Goal: Find contact information: Find contact information

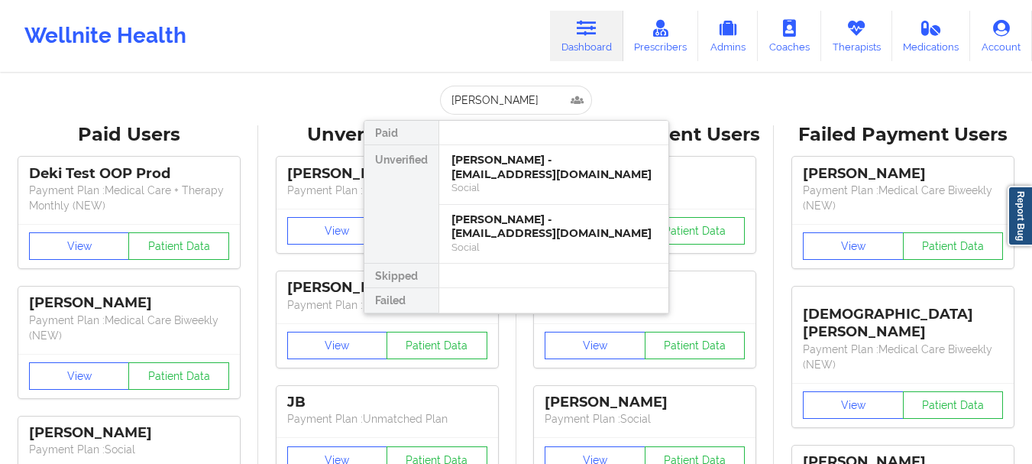
type input "[PERSON_NAME] coast"
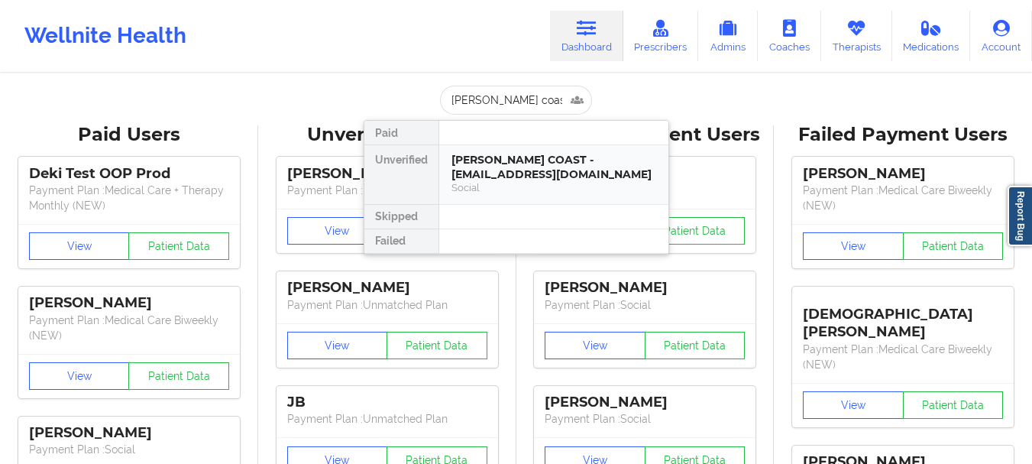
click at [497, 187] on div "Social" at bounding box center [553, 187] width 205 height 13
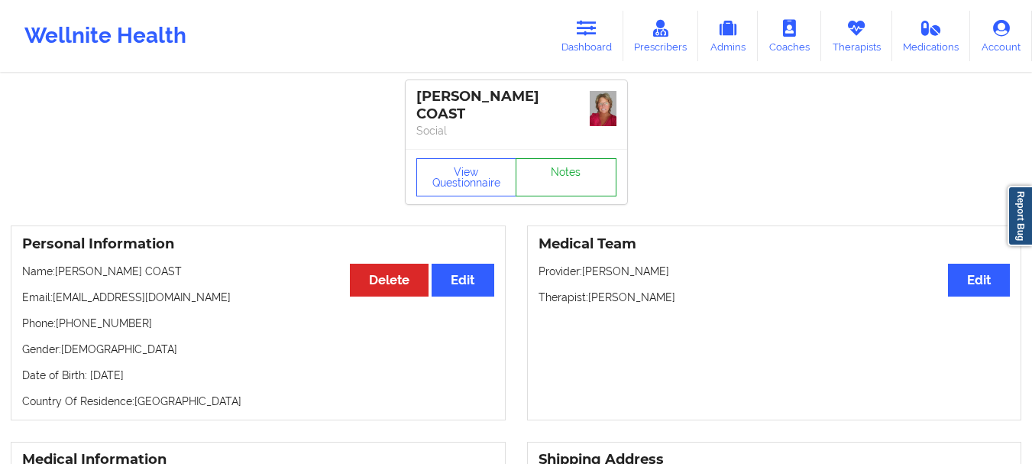
click at [565, 174] on link "Notes" at bounding box center [566, 177] width 101 height 38
click at [666, 44] on link "Prescribers" at bounding box center [661, 36] width 76 height 50
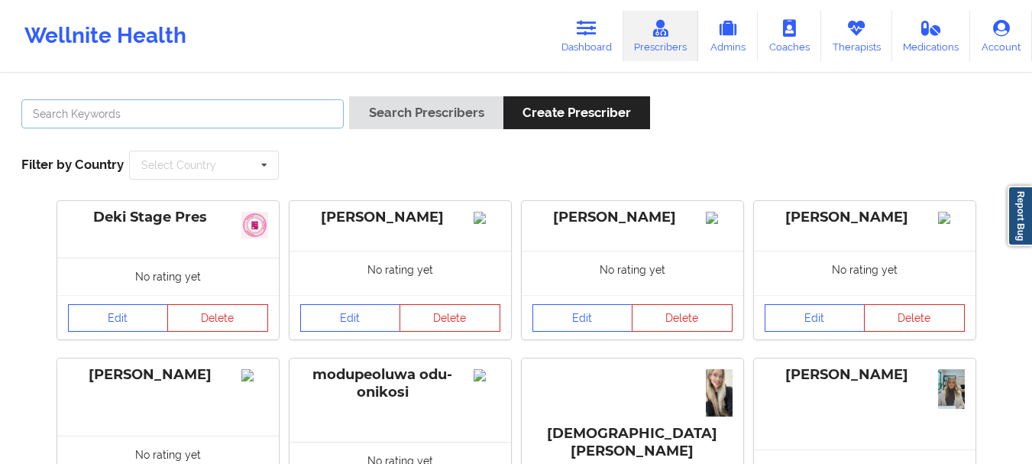
click at [121, 114] on input "text" at bounding box center [182, 113] width 322 height 29
type input "a"
type input "[PERSON_NAME]"
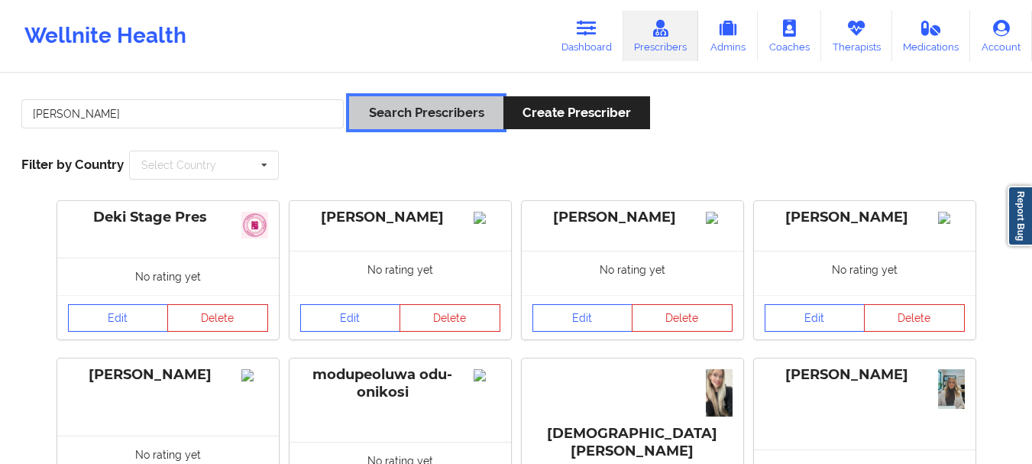
click at [450, 121] on button "Search Prescribers" at bounding box center [426, 112] width 154 height 33
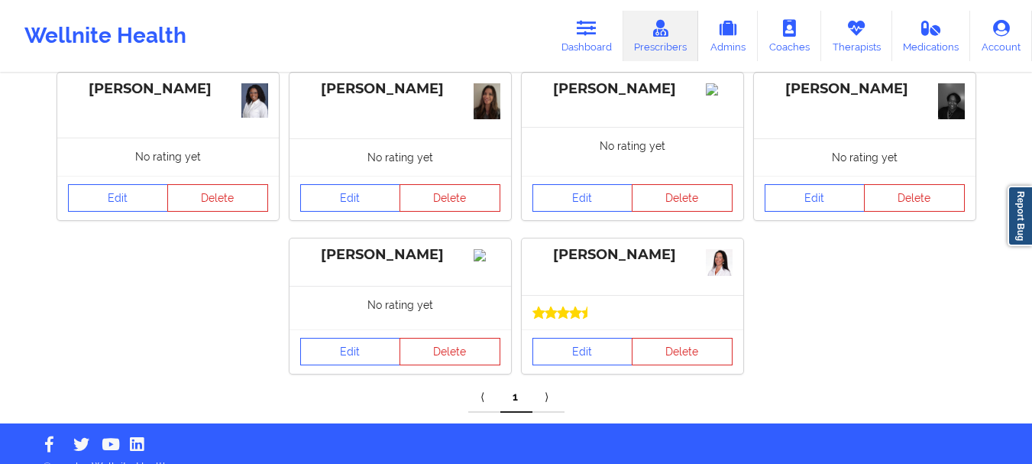
scroll to position [154, 0]
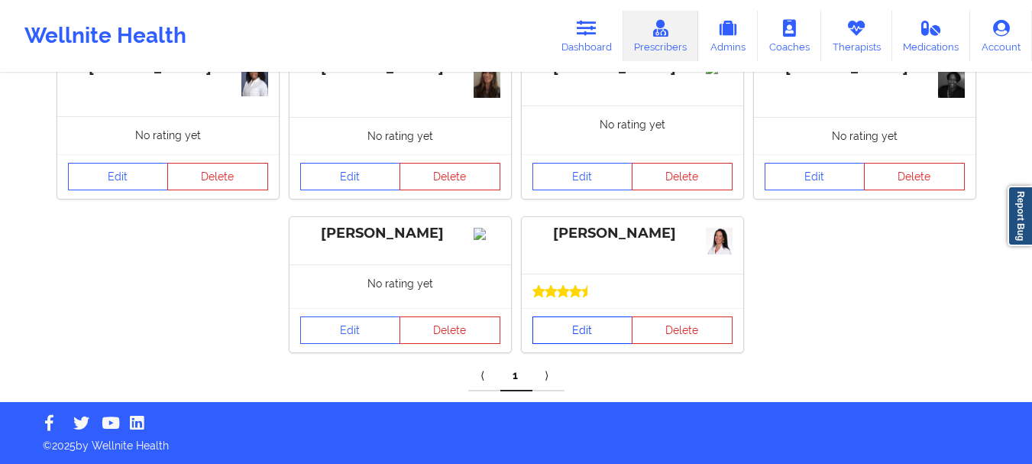
click at [580, 336] on link "Edit" at bounding box center [582, 329] width 101 height 27
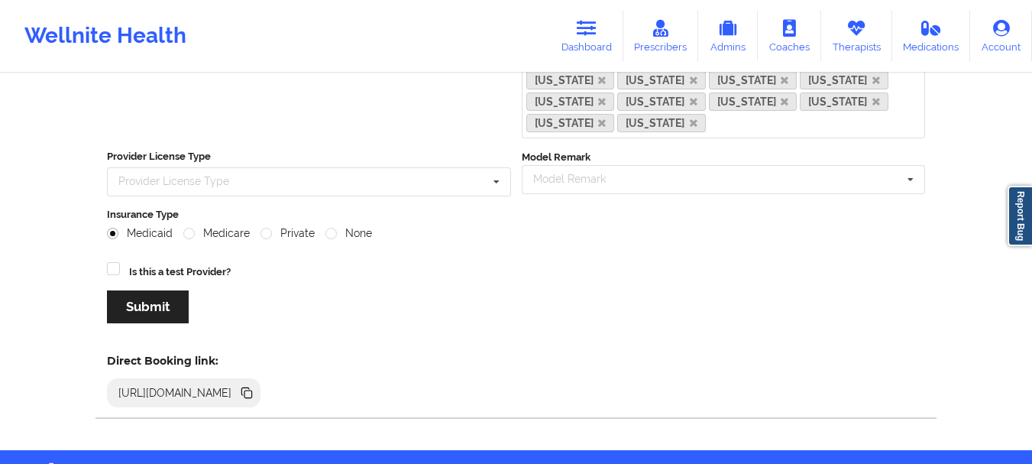
scroll to position [444, 0]
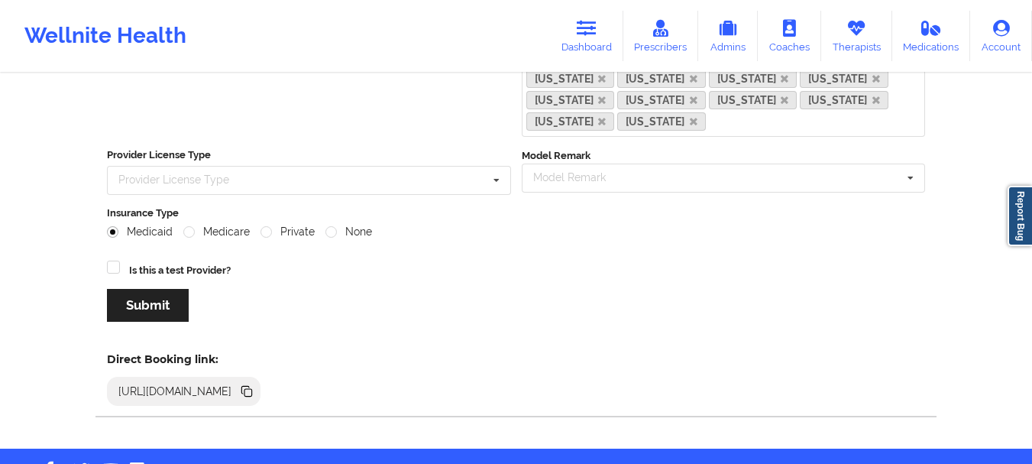
click at [249, 386] on icon at bounding box center [245, 390] width 8 height 8
click at [567, 25] on link "Dashboard" at bounding box center [586, 36] width 73 height 50
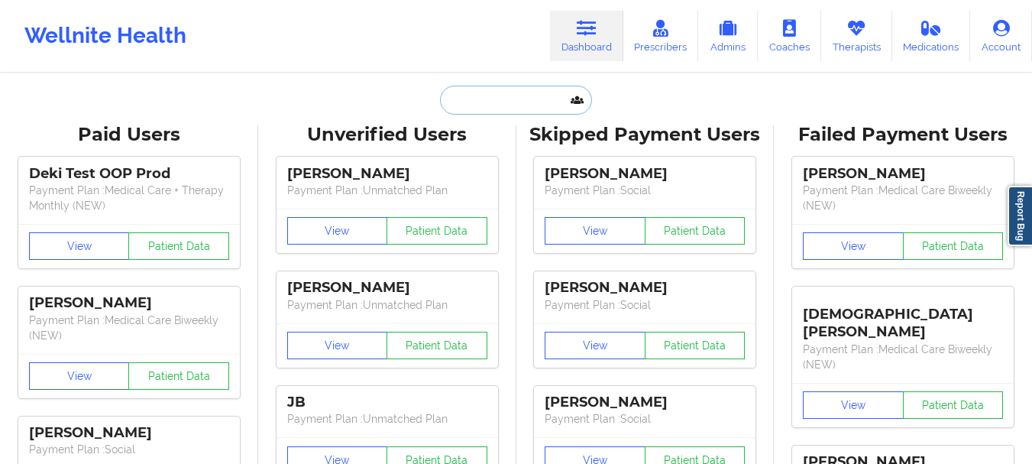
click at [502, 92] on input "text" at bounding box center [515, 100] width 151 height 29
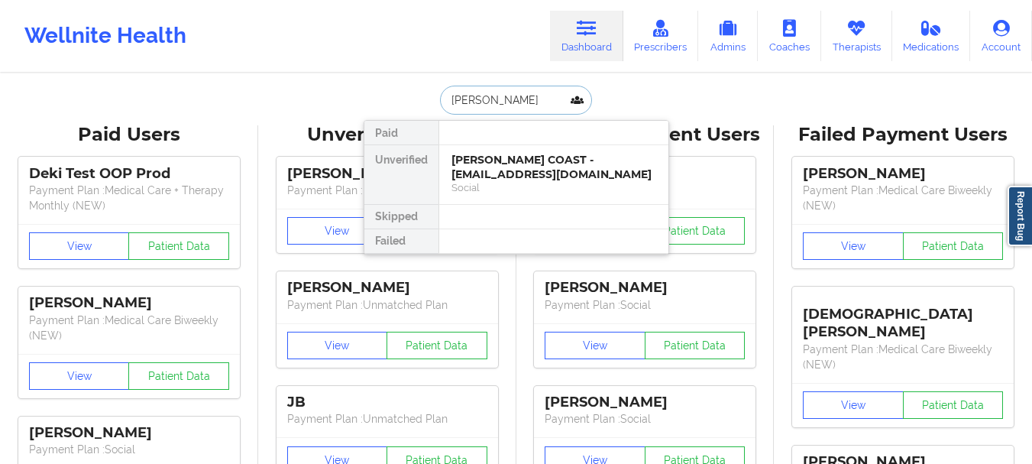
type input "[PERSON_NAME] coast"
click at [497, 170] on div "[PERSON_NAME] COAST - [EMAIL_ADDRESS][DOMAIN_NAME]" at bounding box center [553, 167] width 205 height 28
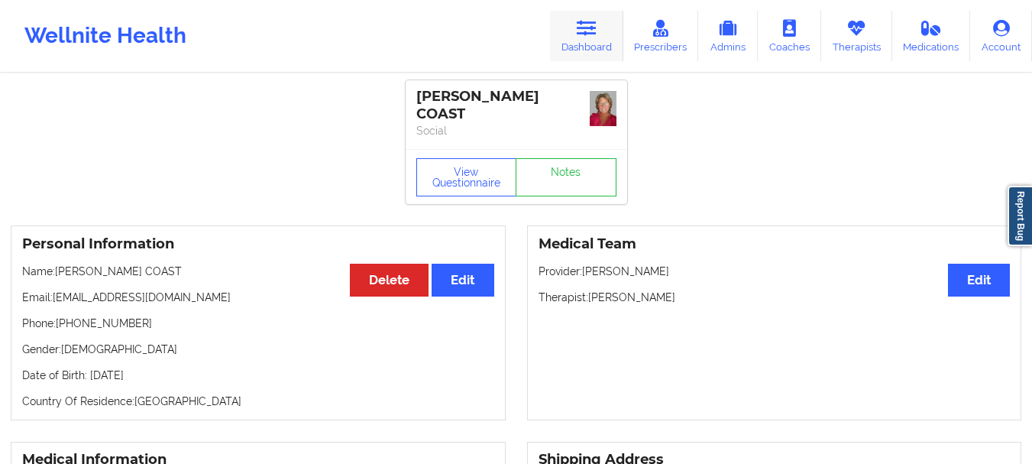
click at [571, 57] on link "Dashboard" at bounding box center [586, 36] width 73 height 50
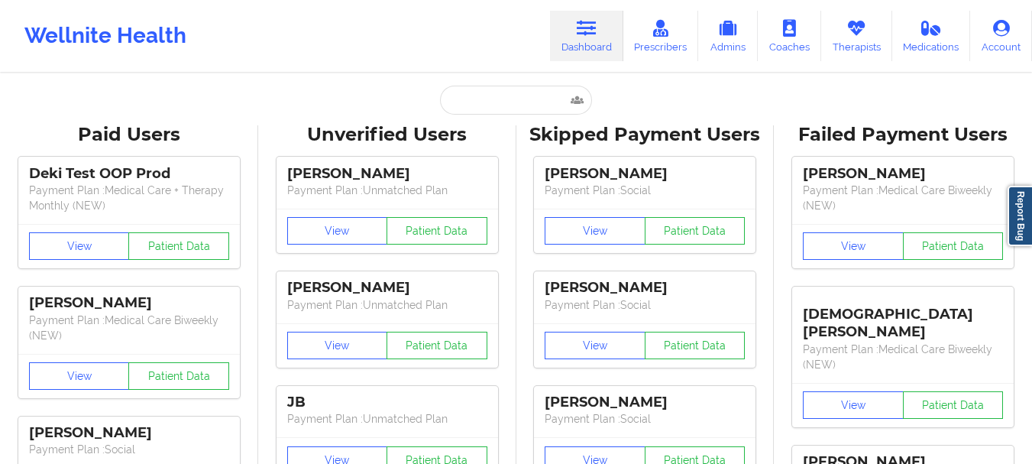
click at [473, 99] on input "text" at bounding box center [515, 100] width 151 height 29
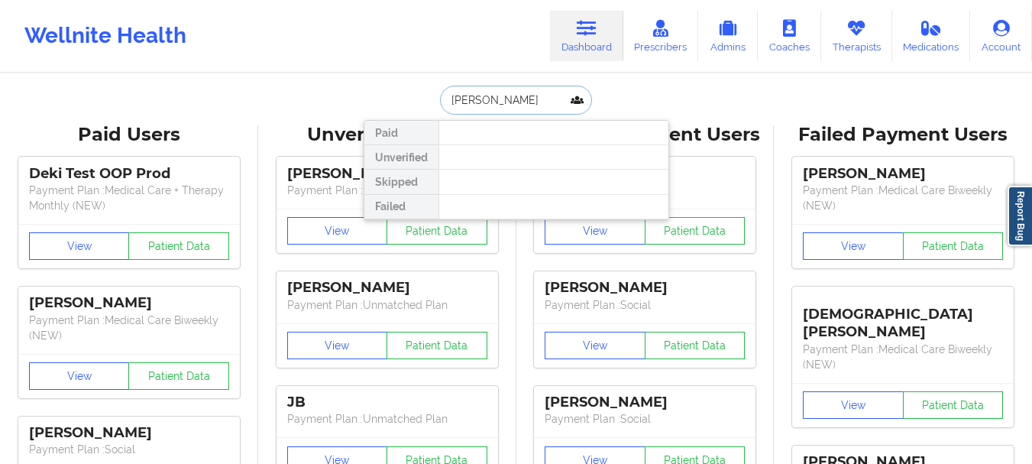
type input "[PERSON_NAME]"
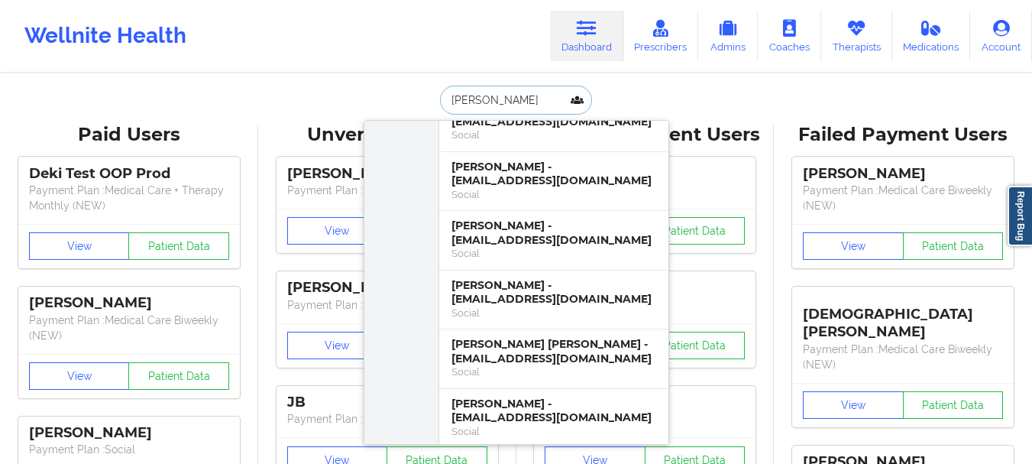
scroll to position [150, 0]
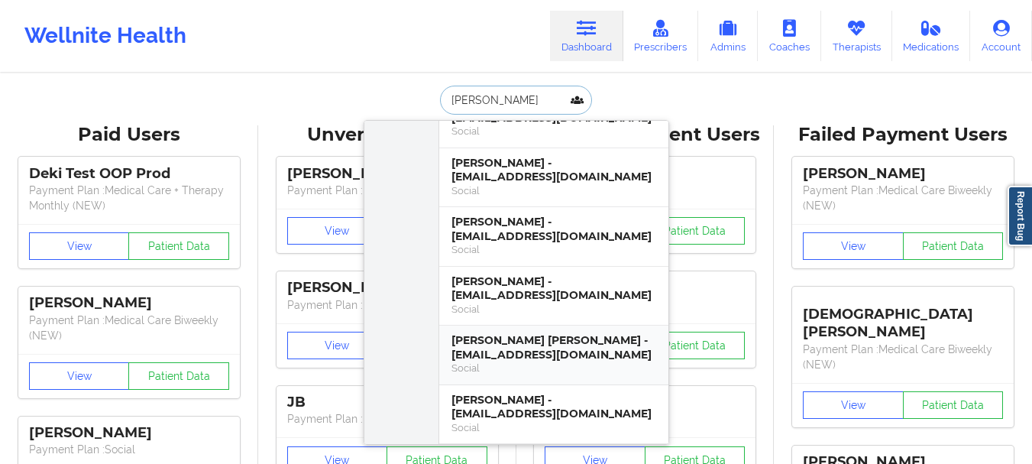
click at [494, 362] on div "Social" at bounding box center [553, 367] width 205 height 13
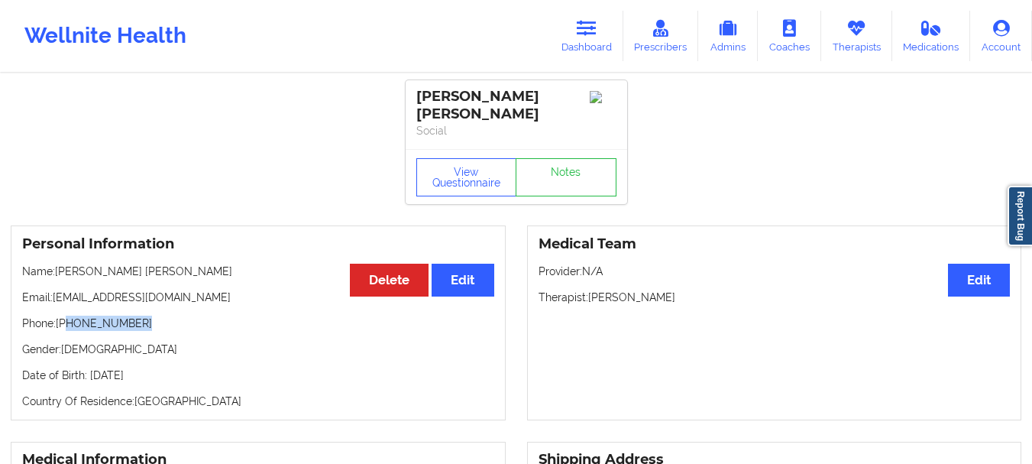
drag, startPoint x: 141, startPoint y: 310, endPoint x: 66, endPoint y: 315, distance: 74.2
click at [66, 315] on p "Phone: [PHONE_NUMBER]" at bounding box center [258, 322] width 472 height 15
copy p "[PHONE_NUMBER]"
click at [595, 47] on link "Dashboard" at bounding box center [586, 36] width 73 height 50
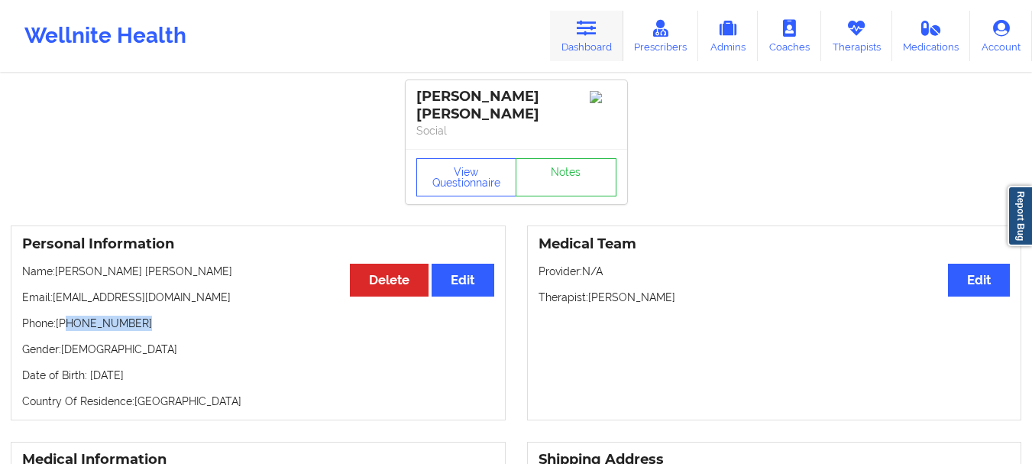
click at [595, 43] on link "Dashboard" at bounding box center [586, 36] width 73 height 50
click at [593, 39] on link "Dashboard" at bounding box center [586, 36] width 73 height 50
click at [587, 39] on link "Dashboard" at bounding box center [586, 36] width 73 height 50
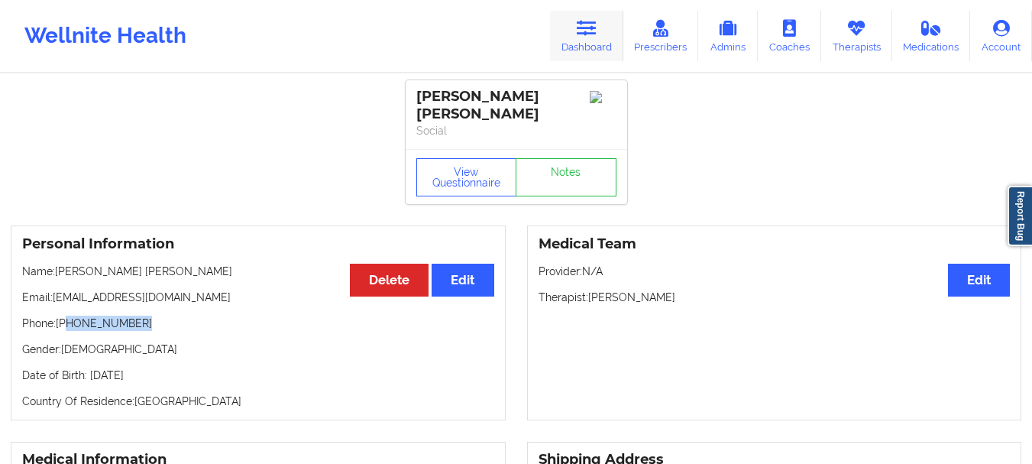
click at [587, 39] on link "Dashboard" at bounding box center [586, 36] width 73 height 50
click at [590, 44] on link "Dashboard" at bounding box center [586, 36] width 73 height 50
click at [586, 34] on icon at bounding box center [587, 28] width 20 height 17
click at [593, 31] on icon at bounding box center [587, 28] width 20 height 17
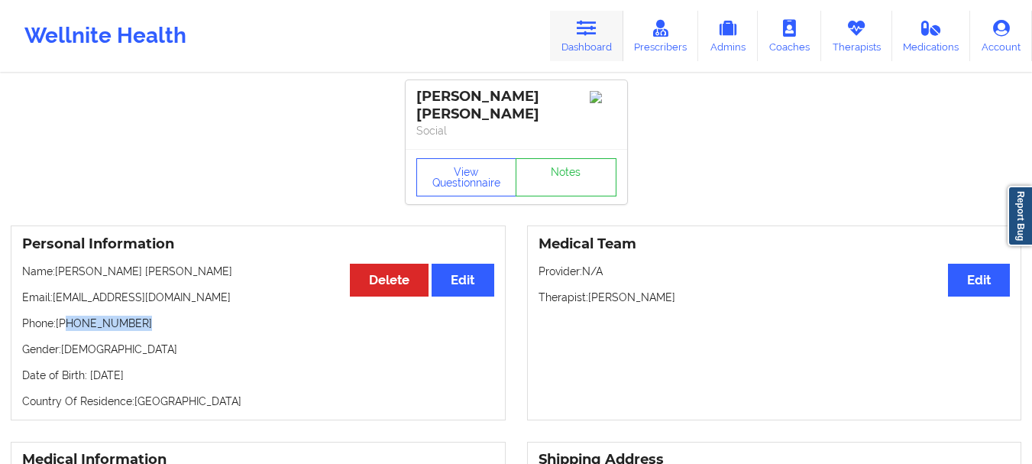
click at [593, 31] on icon at bounding box center [587, 28] width 20 height 17
click at [587, 55] on link "Dashboard" at bounding box center [586, 36] width 73 height 50
click at [599, 48] on link "Dashboard" at bounding box center [586, 36] width 73 height 50
click at [597, 48] on link "Dashboard" at bounding box center [586, 36] width 73 height 50
click at [584, 54] on link "Dashboard" at bounding box center [586, 36] width 73 height 50
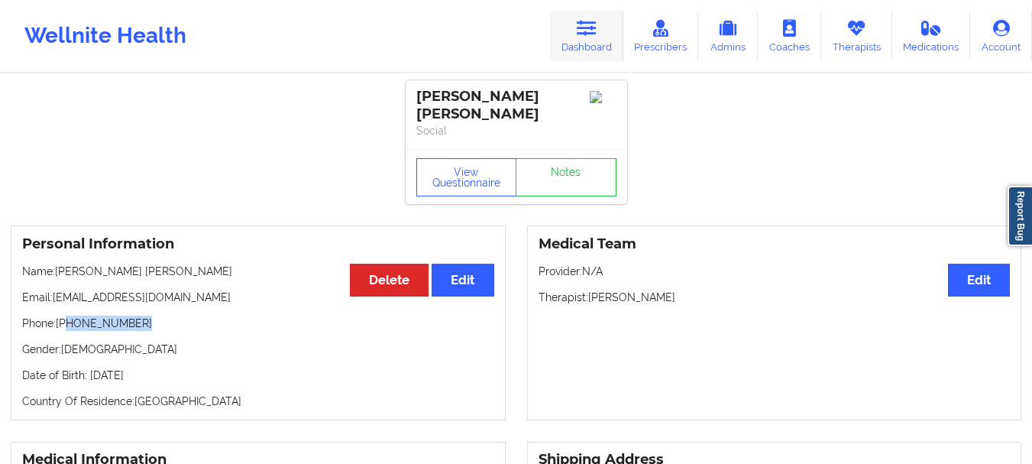
click at [584, 56] on link "Dashboard" at bounding box center [586, 36] width 73 height 50
click at [585, 56] on link "Dashboard" at bounding box center [586, 36] width 73 height 50
click at [586, 57] on link "Dashboard" at bounding box center [586, 36] width 73 height 50
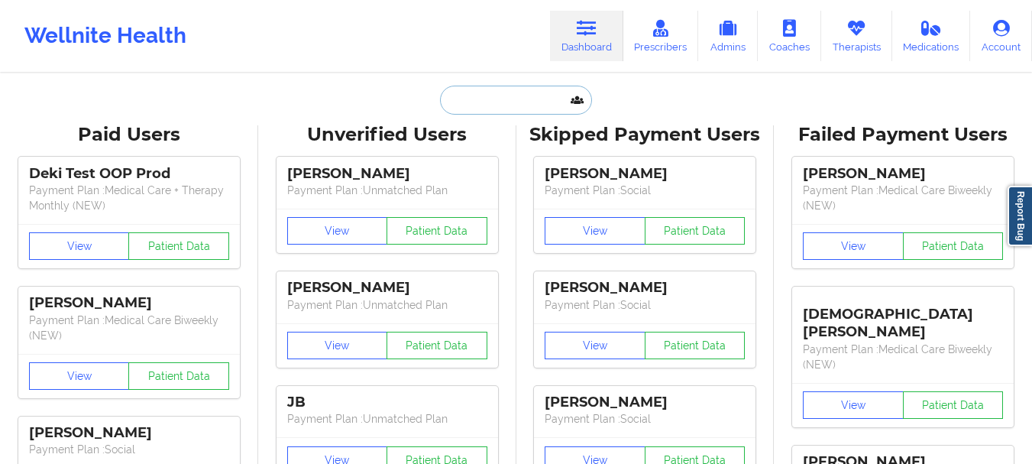
click at [525, 102] on input "text" at bounding box center [515, 100] width 151 height 29
click at [516, 101] on input "text" at bounding box center [515, 100] width 151 height 29
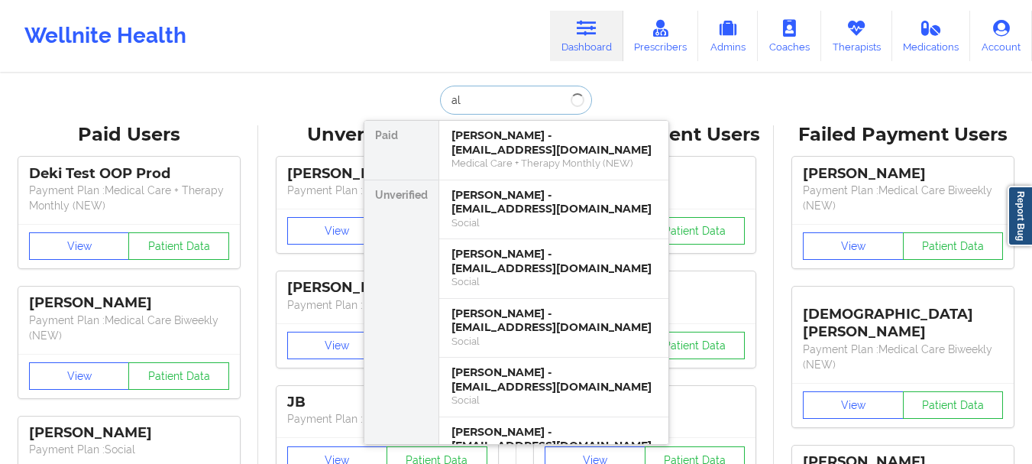
type input "a"
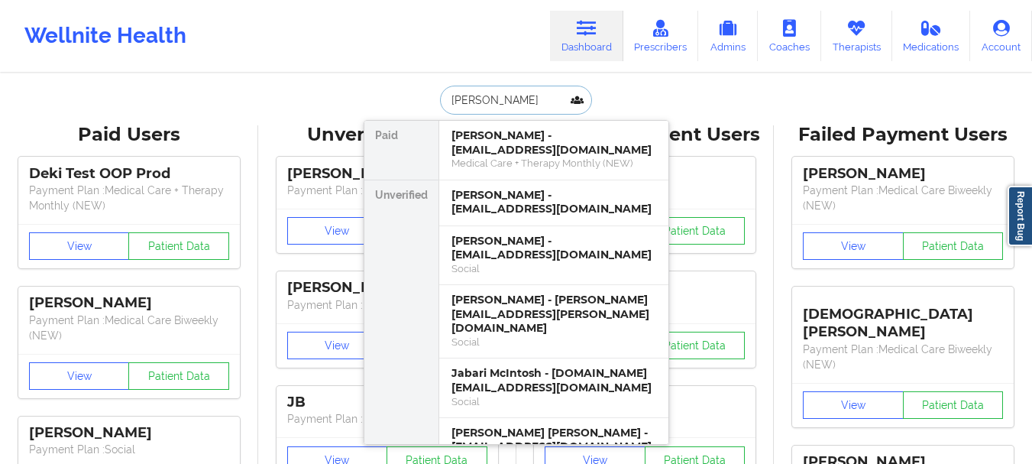
type input "[PERSON_NAME] [PERSON_NAME]"
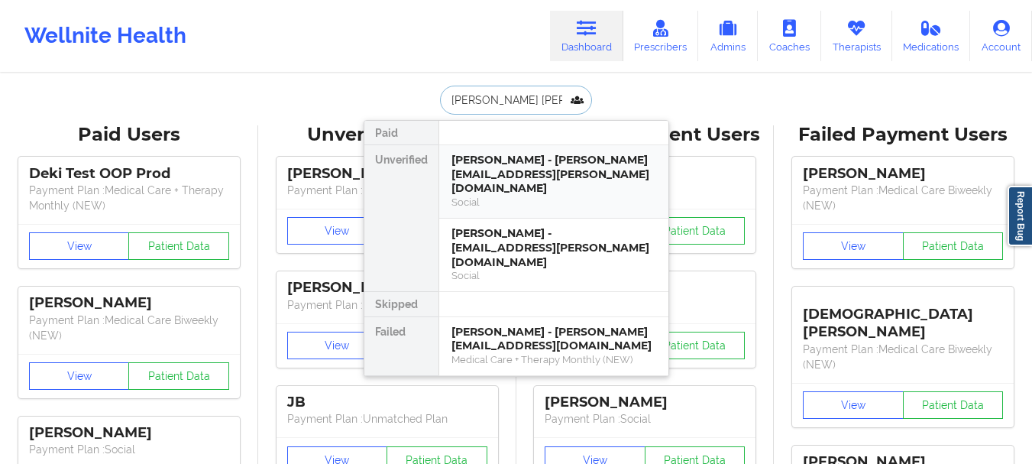
click at [508, 196] on div "[PERSON_NAME] - [PERSON_NAME][EMAIL_ADDRESS][PERSON_NAME][DOMAIN_NAME] Social" at bounding box center [553, 181] width 229 height 73
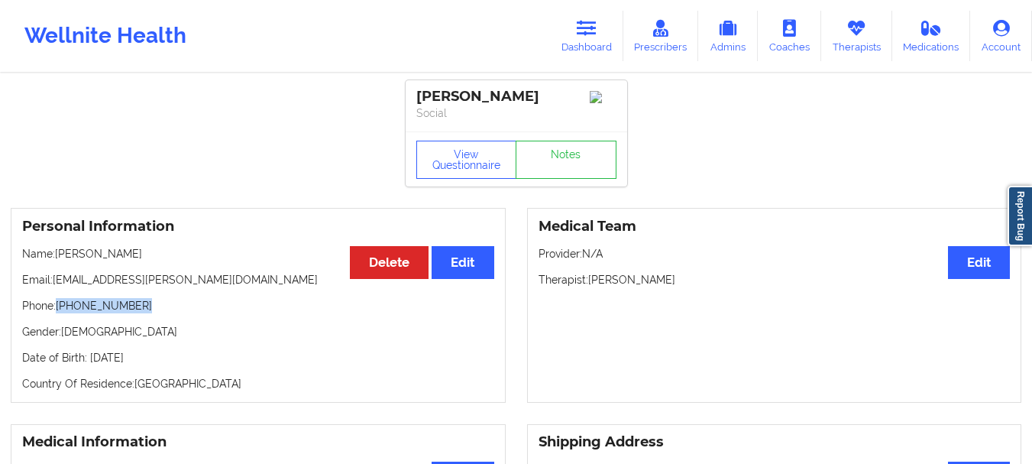
drag, startPoint x: 141, startPoint y: 314, endPoint x: 59, endPoint y: 309, distance: 81.9
click at [59, 309] on p "Phone: [PHONE_NUMBER]" at bounding box center [258, 305] width 472 height 15
copy p "[PHONE_NUMBER]"
